Goal: Find specific page/section: Find specific page/section

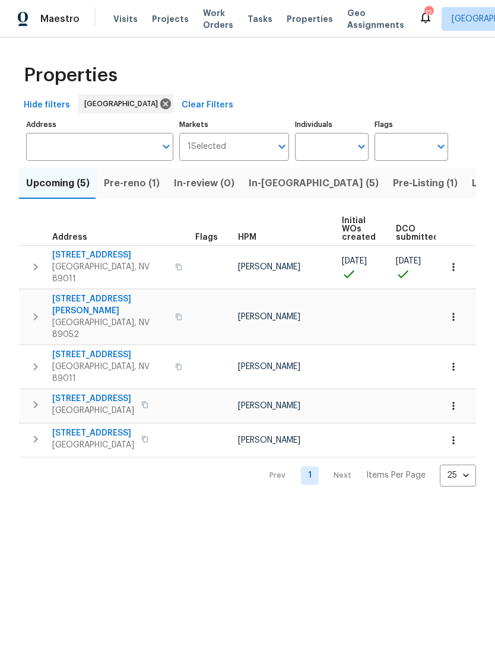
click at [117, 182] on span "Pre-reno (1)" at bounding box center [132, 183] width 56 height 17
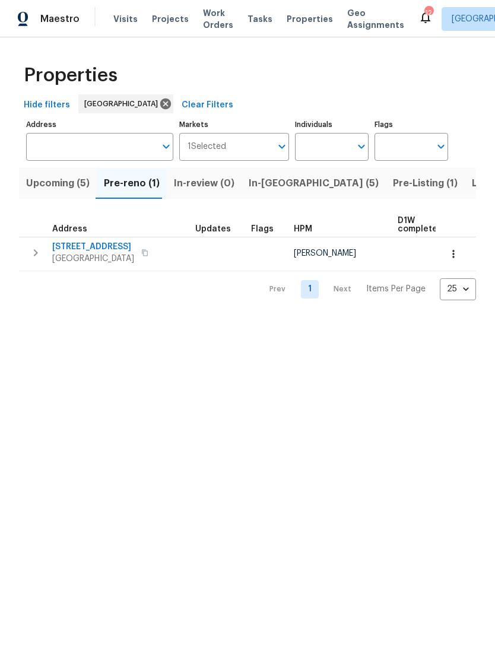
click at [56, 182] on span "Upcoming (5)" at bounding box center [57, 183] width 63 height 17
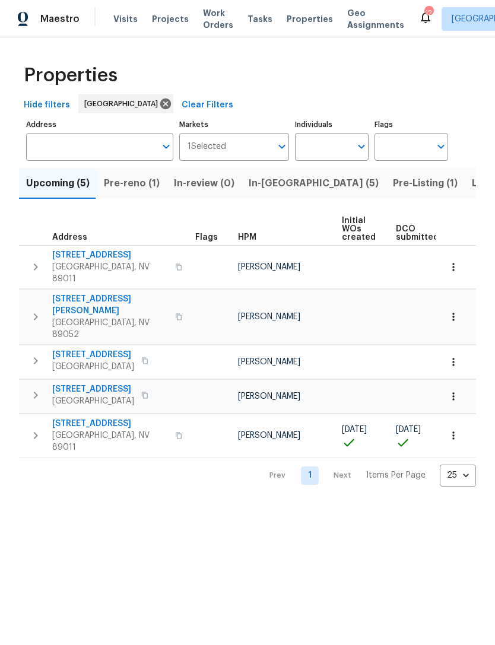
click at [386, 180] on button "Pre-Listing (1)" at bounding box center [425, 183] width 79 height 31
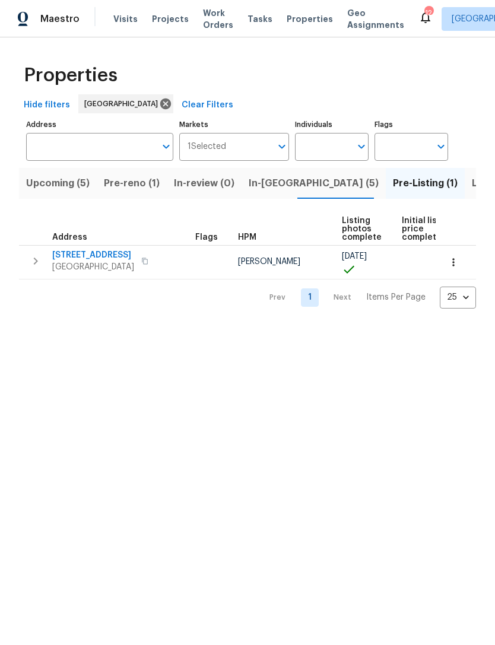
click at [472, 183] on span "Listed (30)" at bounding box center [498, 183] width 52 height 17
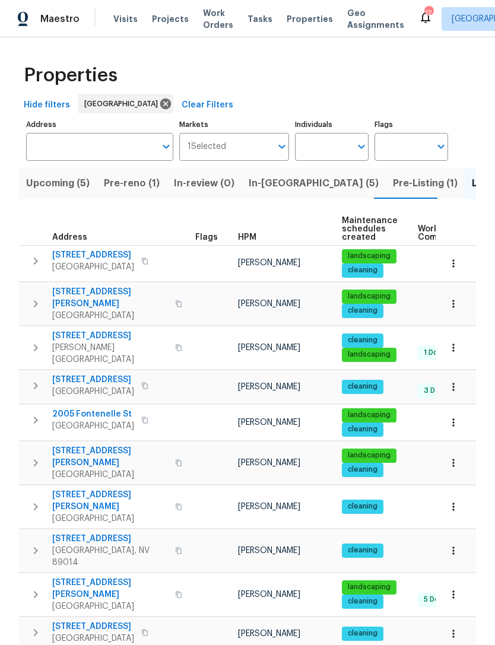
scroll to position [9, 0]
